Goal: Task Accomplishment & Management: Complete application form

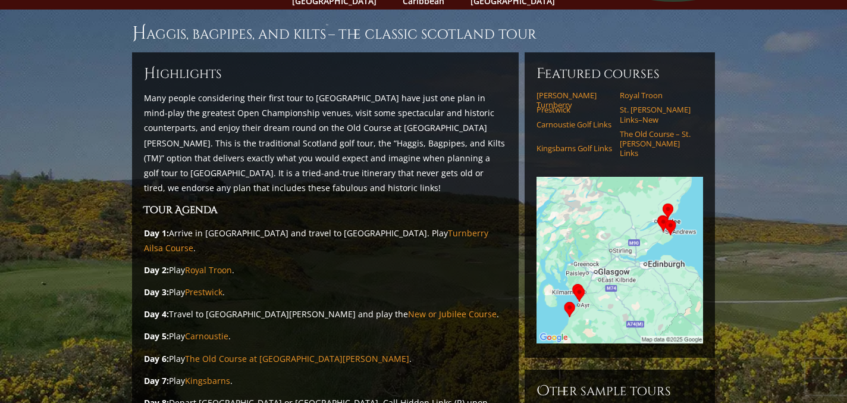
scroll to position [128, 0]
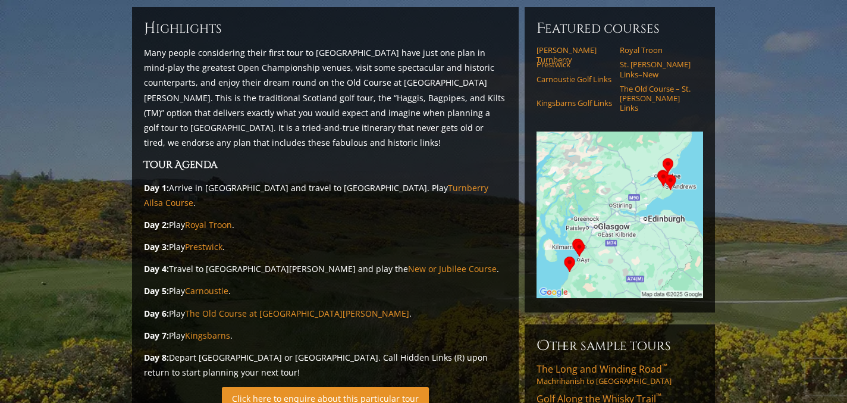
click at [314, 387] on link "Click here to enquire about this particular tour" at bounding box center [325, 398] width 207 height 23
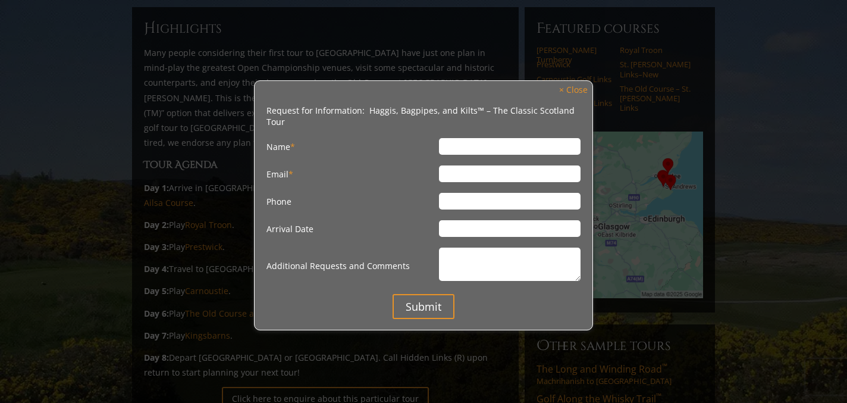
click at [452, 143] on input "Name *" at bounding box center [509, 146] width 141 height 17
type input "[PERSON_NAME]"
type input "[EMAIL_ADDRESS][DOMAIN_NAME]"
type input "9548042395"
click at [450, 228] on input "Arrival Date" at bounding box center [509, 228] width 141 height 17
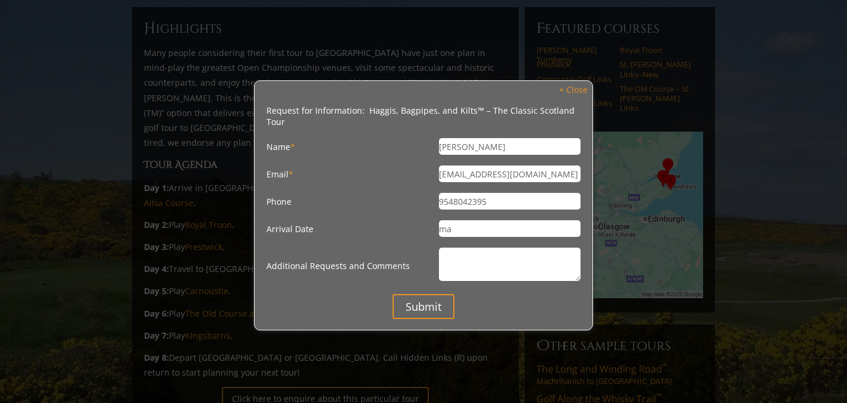
type input "m"
type input "May thru August Flexible"
click at [448, 260] on textarea "Additional Requests and Comments" at bounding box center [509, 263] width 141 height 33
click at [449, 256] on textarea "Additional Requests and Comments" at bounding box center [509, 263] width 141 height 33
click at [449, 255] on textarea "Additional Requests and Comments" at bounding box center [509, 263] width 141 height 33
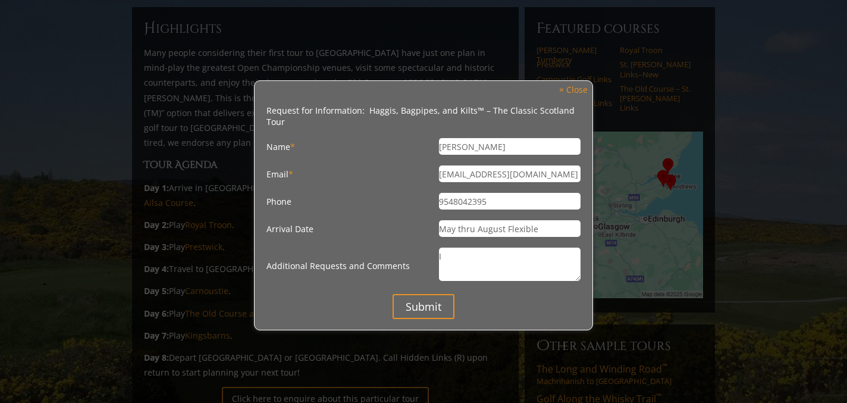
type textarea "I"
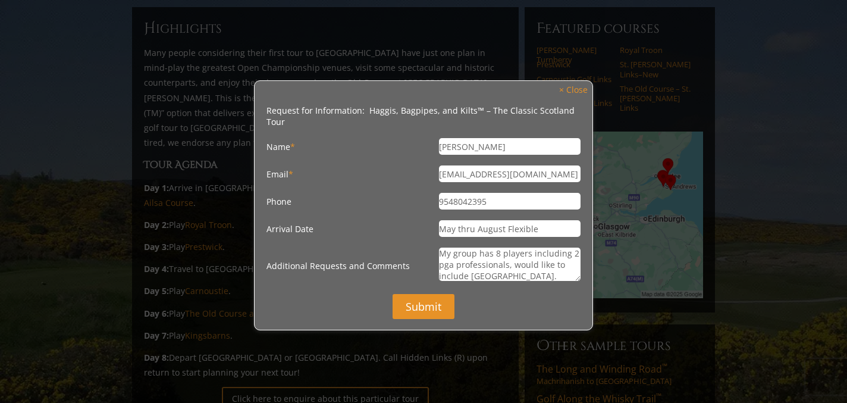
type textarea "My group has 8 players including 2 pga professionals, would like to include [GE…"
click at [414, 311] on input "Submit" at bounding box center [424, 306] width 62 height 25
